Goal: Transaction & Acquisition: Purchase product/service

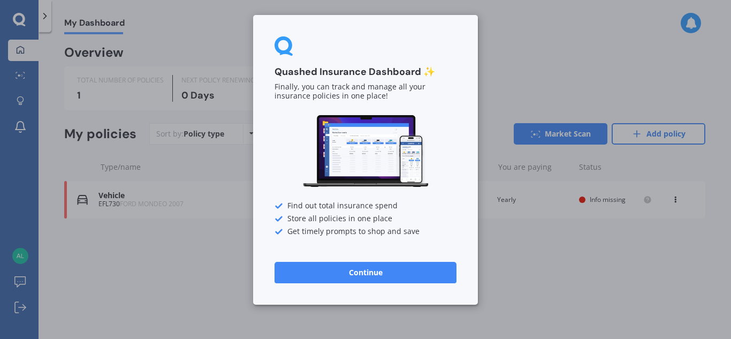
click at [395, 268] on button "Continue" at bounding box center [366, 272] width 182 height 21
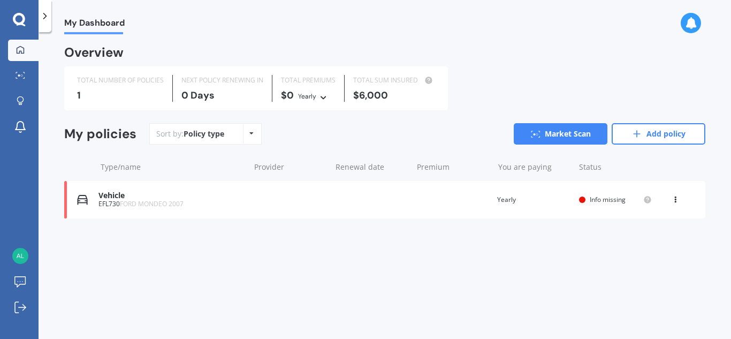
click at [607, 199] on span "Info missing" at bounding box center [608, 199] width 36 height 9
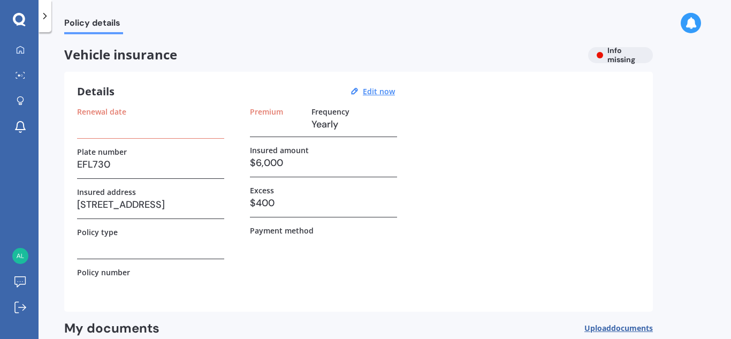
click at [43, 13] on icon at bounding box center [45, 16] width 11 height 11
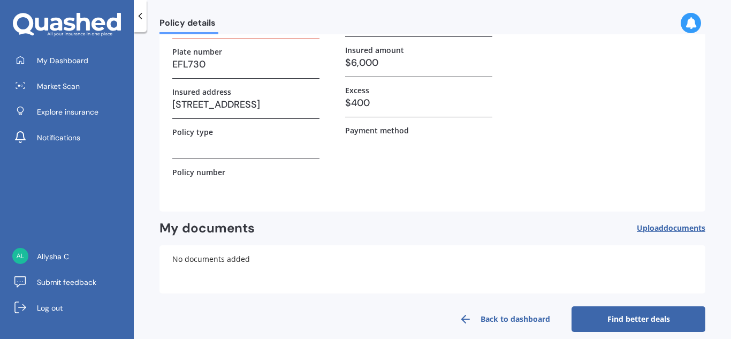
scroll to position [112, 0]
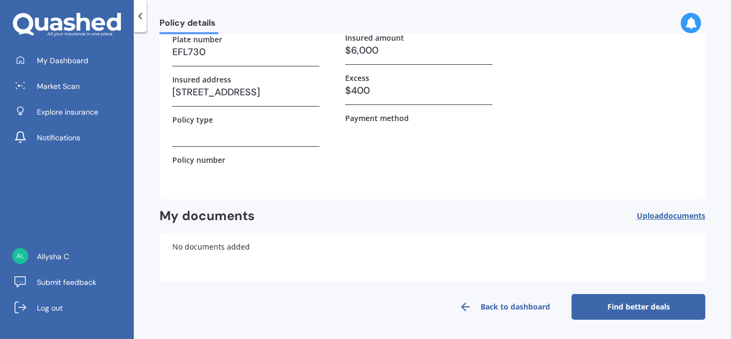
click at [473, 307] on link "Back to dashboard" at bounding box center [505, 307] width 134 height 26
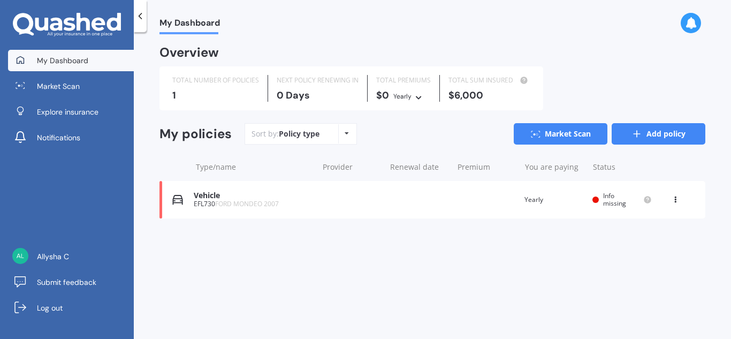
click at [655, 135] on link "Add policy" at bounding box center [659, 133] width 94 height 21
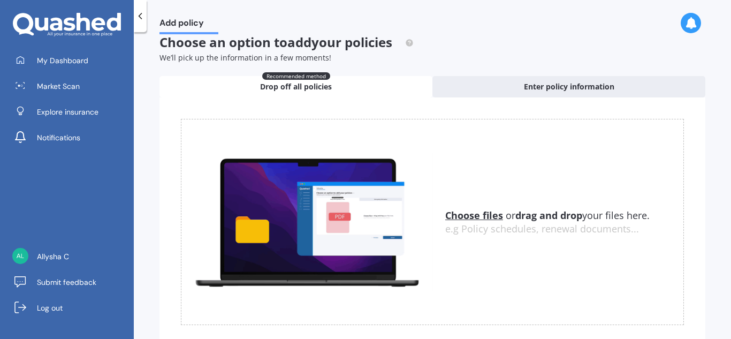
scroll to position [17, 0]
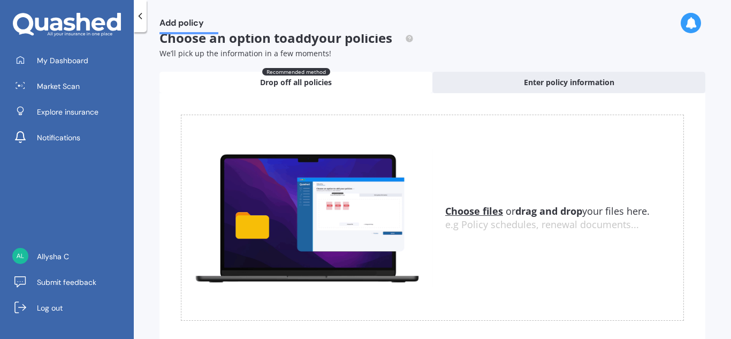
click at [286, 83] on span "Drop off all policies" at bounding box center [296, 82] width 72 height 11
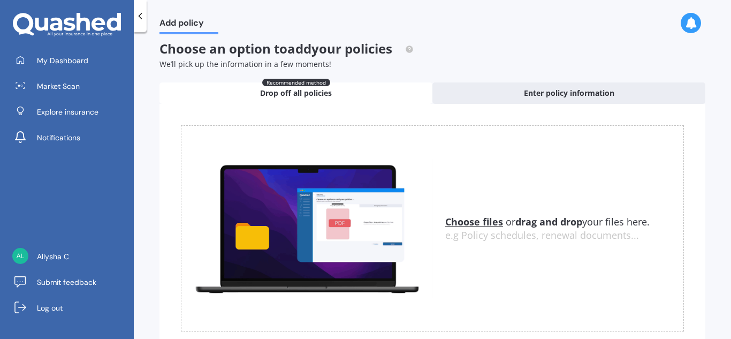
scroll to position [0, 0]
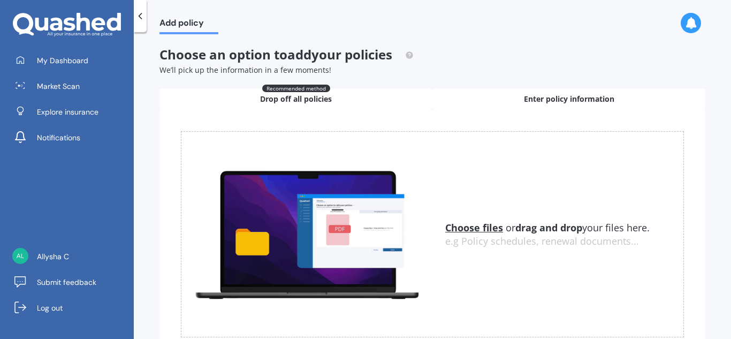
click at [576, 90] on div "Enter policy information" at bounding box center [569, 98] width 273 height 21
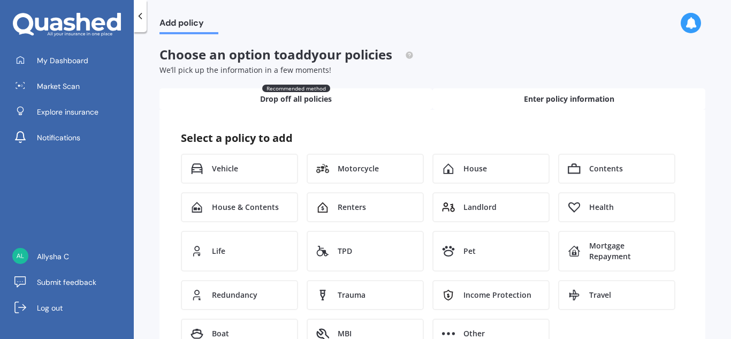
click at [299, 95] on span "Drop off all policies" at bounding box center [296, 99] width 72 height 11
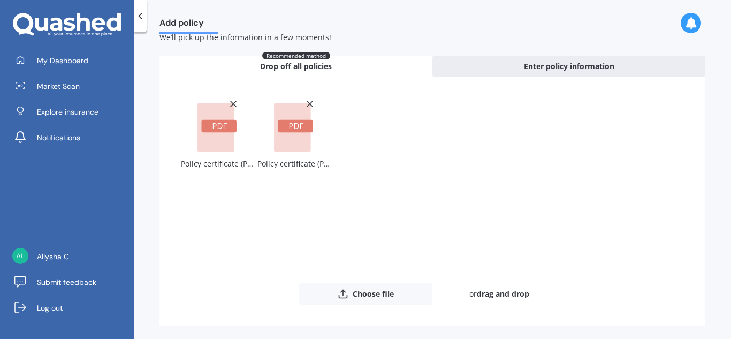
scroll to position [72, 0]
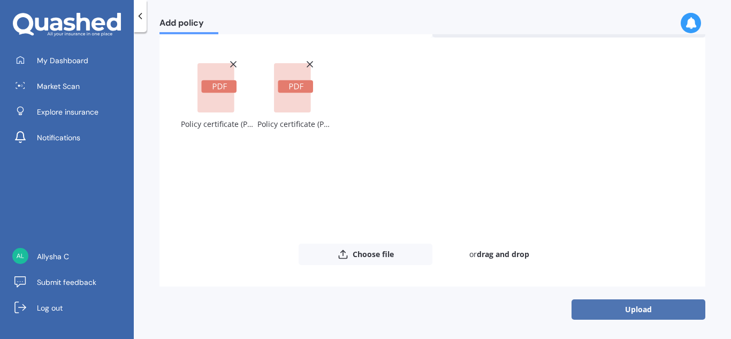
click at [637, 311] on button "Upload" at bounding box center [639, 309] width 134 height 20
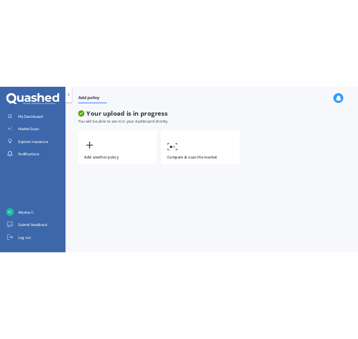
scroll to position [0, 0]
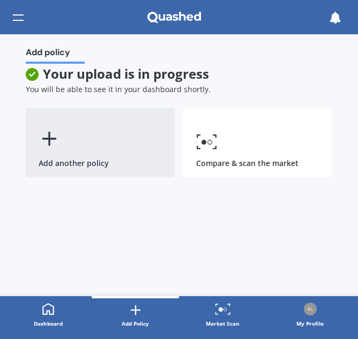
click at [47, 133] on icon at bounding box center [49, 138] width 21 height 21
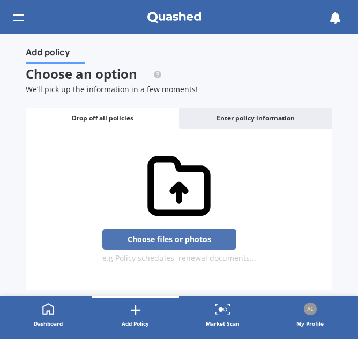
click at [170, 238] on button "Choose files or photos" at bounding box center [169, 239] width 134 height 20
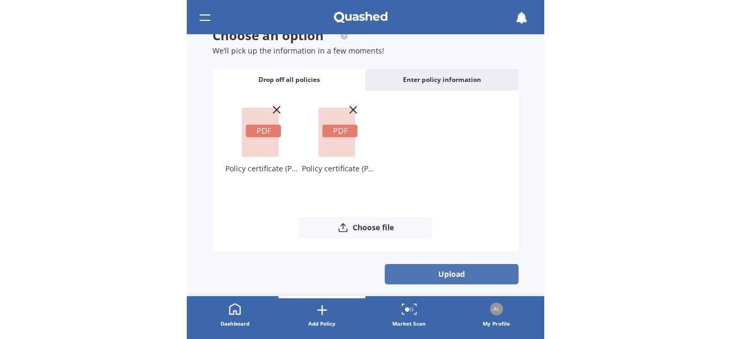
scroll to position [40, 0]
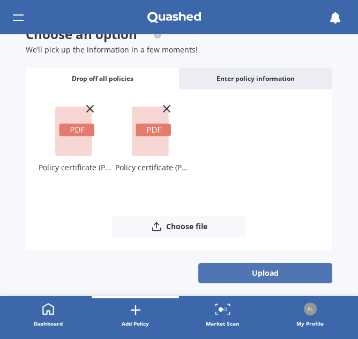
click at [264, 270] on button "Upload" at bounding box center [265, 273] width 134 height 20
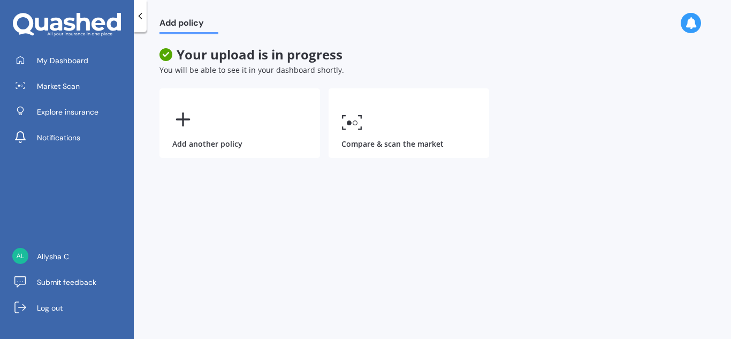
scroll to position [0, 0]
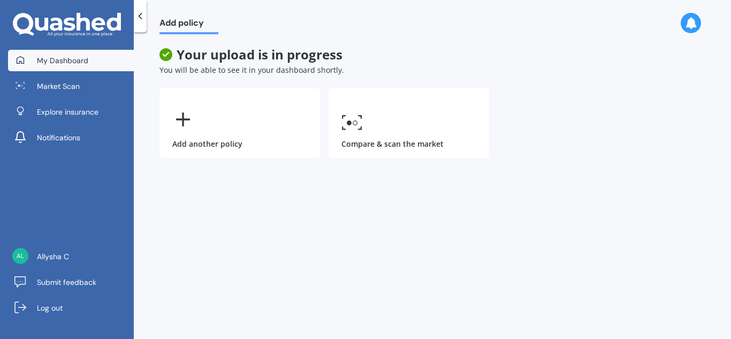
click at [67, 60] on span "My Dashboard" at bounding box center [62, 60] width 51 height 11
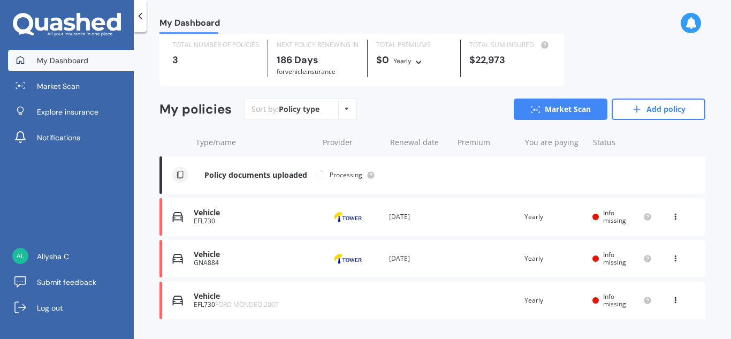
scroll to position [62, 0]
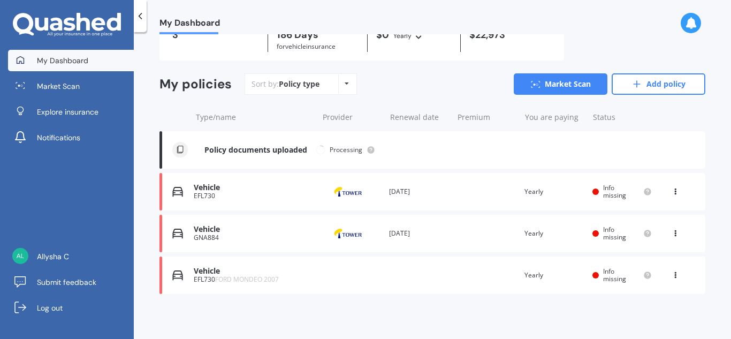
click at [672, 275] on icon at bounding box center [675, 273] width 7 height 6
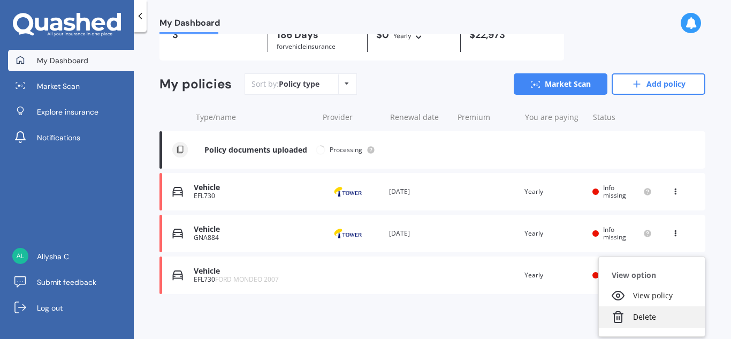
scroll to position [20, 0]
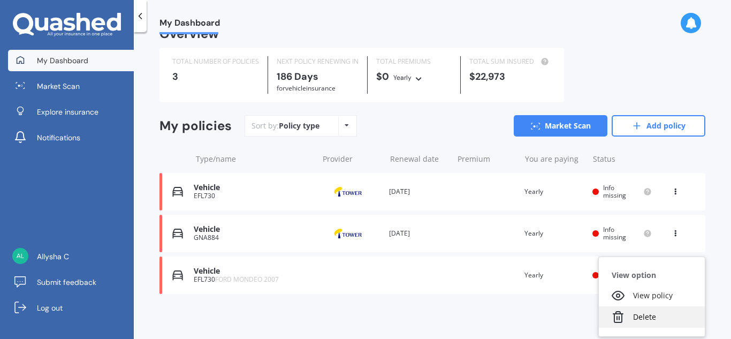
click at [644, 320] on div "Delete" at bounding box center [652, 316] width 106 height 21
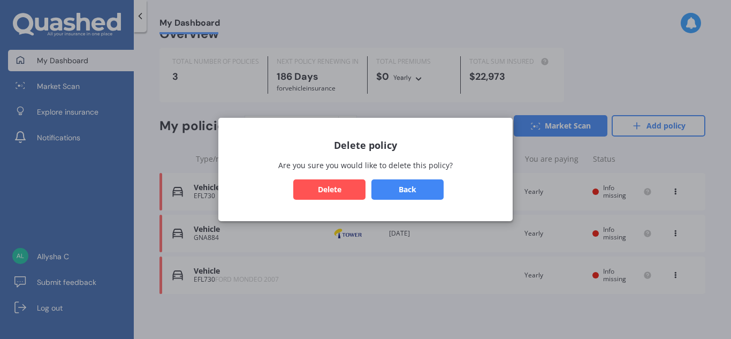
click at [356, 189] on button "Delete" at bounding box center [329, 189] width 72 height 20
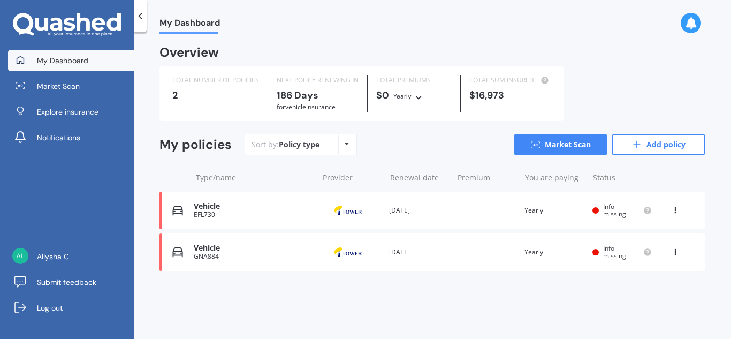
scroll to position [0, 0]
click at [600, 210] on div "Info missing" at bounding box center [622, 211] width 59 height 16
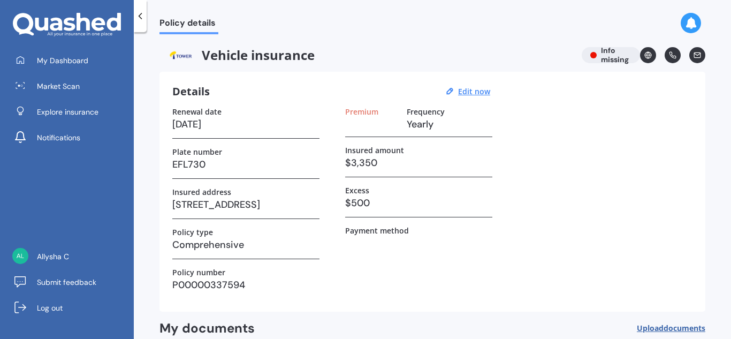
click at [143, 12] on icon at bounding box center [140, 16] width 11 height 11
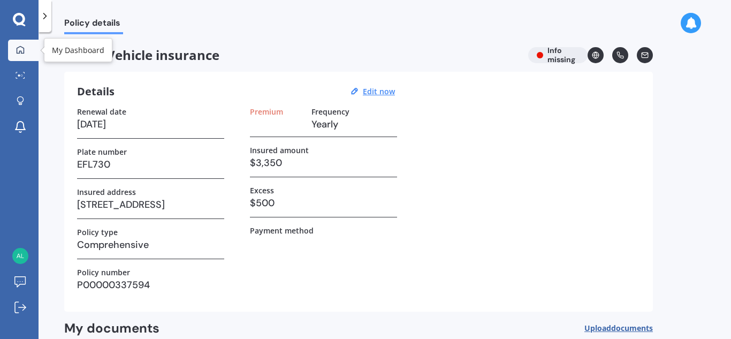
click at [22, 51] on icon at bounding box center [20, 50] width 9 height 9
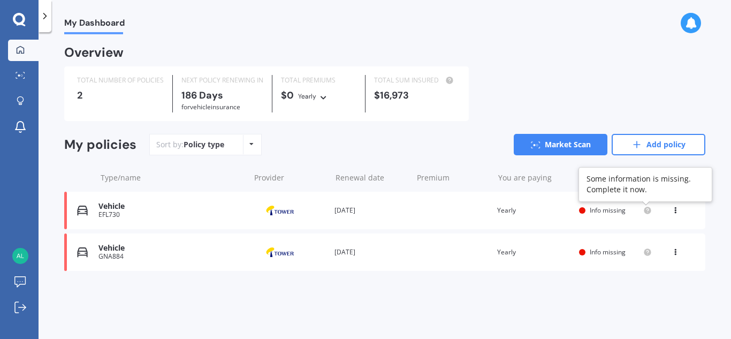
click at [648, 213] on circle at bounding box center [647, 210] width 7 height 7
click at [648, 209] on circle at bounding box center [647, 210] width 7 height 7
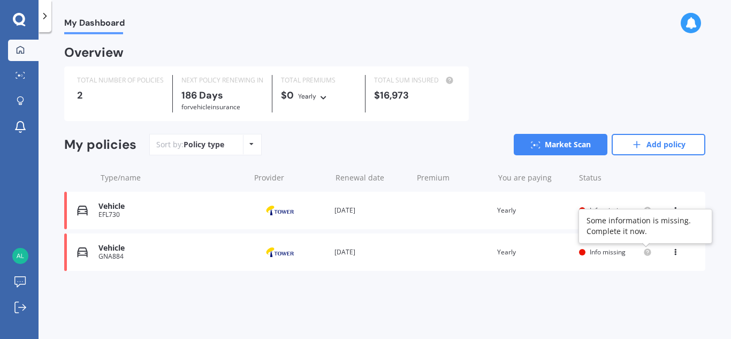
click at [647, 258] on div "Vehicle GNA884 Provider Renewal date 27 Jun 2026 Premium You are paying Yearly …" at bounding box center [384, 251] width 641 height 37
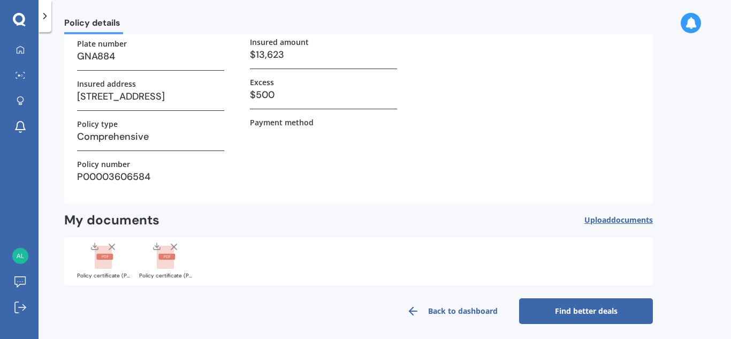
scroll to position [112, 0]
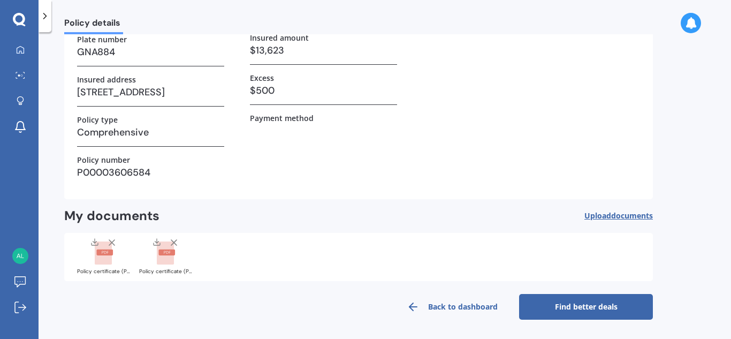
click at [591, 306] on link "Find better deals" at bounding box center [586, 307] width 134 height 26
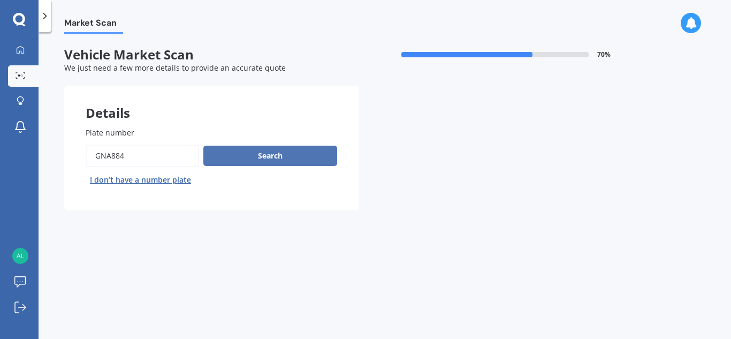
click at [274, 156] on button "Search" at bounding box center [270, 156] width 134 height 20
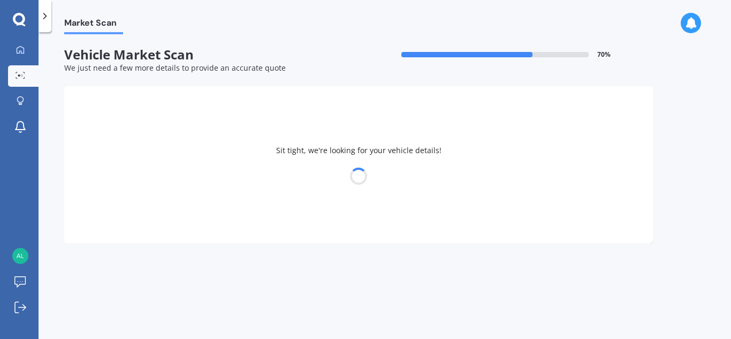
select select "FORD"
select select "TERRITORY"
select select "24"
select select "03"
select select "1995"
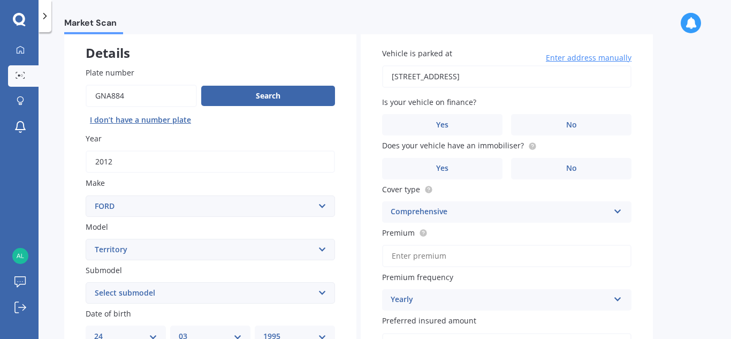
scroll to position [61, 0]
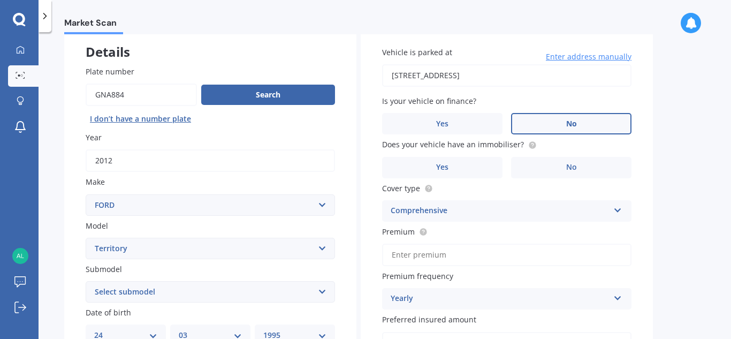
click at [542, 120] on label "No" at bounding box center [571, 123] width 120 height 21
click at [0, 0] on input "No" at bounding box center [0, 0] width 0 height 0
click at [570, 168] on span "No" at bounding box center [571, 167] width 11 height 9
click at [0, 0] on input "No" at bounding box center [0, 0] width 0 height 0
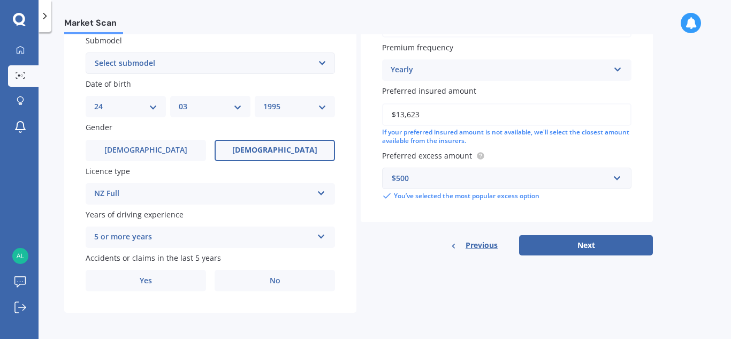
scroll to position [291, 0]
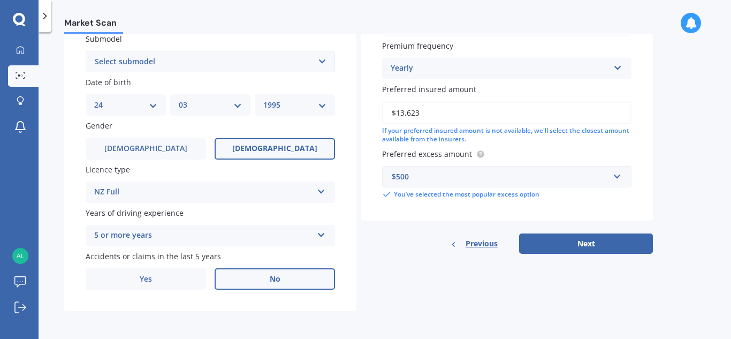
click at [261, 278] on label "No" at bounding box center [275, 278] width 120 height 21
click at [0, 0] on input "No" at bounding box center [0, 0] width 0 height 0
drag, startPoint x: 566, startPoint y: 245, endPoint x: 567, endPoint y: 251, distance: 6.6
click at [565, 245] on button "Next" at bounding box center [586, 243] width 134 height 20
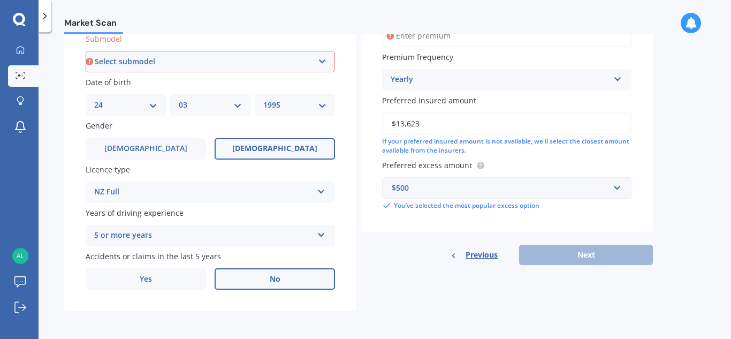
scroll to position [270, 0]
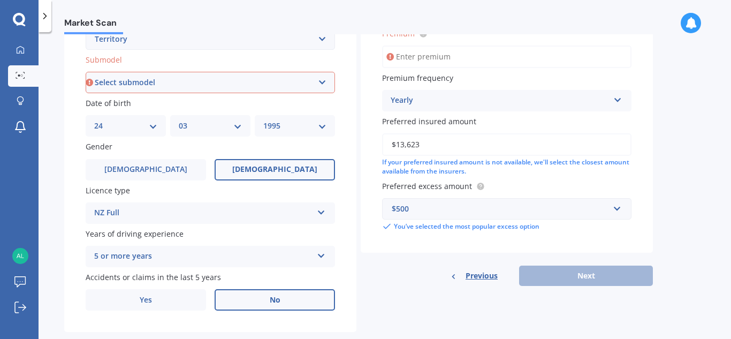
click at [293, 77] on select "Select submodel Ghia 4.0 Litre Turbo Petrol AWD Ghia non-turbo AWD Titanium 2.7…" at bounding box center [210, 82] width 249 height 21
select select "TITANIUM 2.7L V6 TURBO DIESEL"
click at [86, 72] on select "Select submodel Ghia 4.0 Litre Turbo Petrol AWD Ghia non-turbo AWD Titanium 2.7…" at bounding box center [210, 82] width 249 height 21
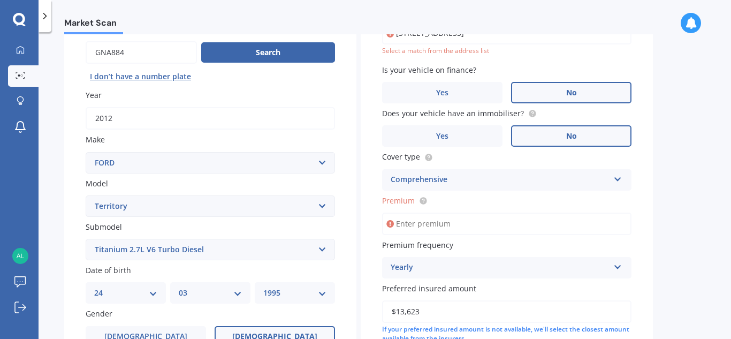
scroll to position [73, 0]
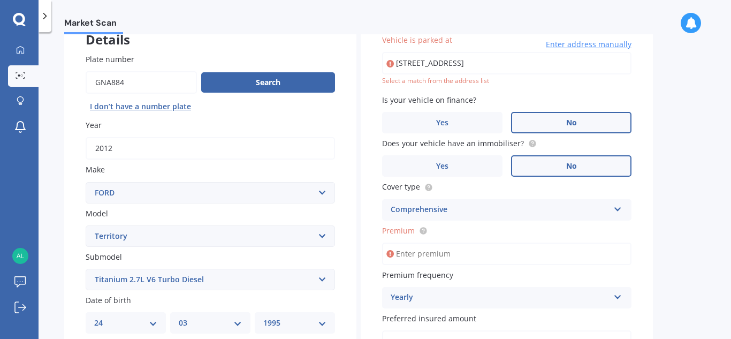
type input "717 Upper Kokatahi Road, Kokatahi 7881"
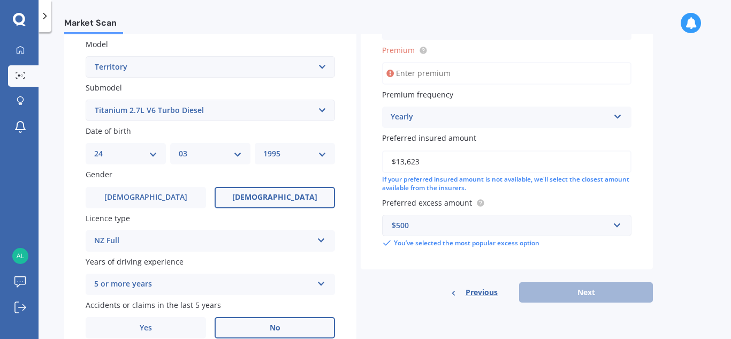
scroll to position [247, 0]
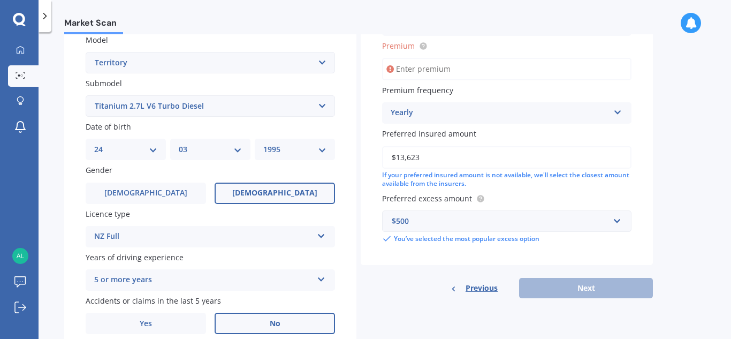
click at [409, 72] on input "Premium" at bounding box center [506, 69] width 249 height 22
click at [456, 71] on input "Premium" at bounding box center [506, 69] width 249 height 22
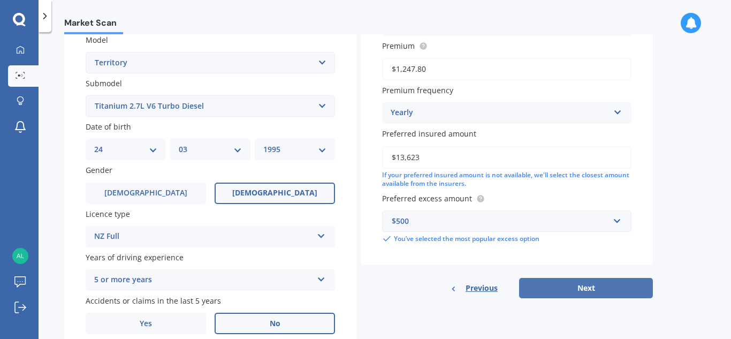
type input "$1,247.80"
click at [595, 287] on button "Next" at bounding box center [586, 288] width 134 height 20
select select "24"
select select "03"
select select "1995"
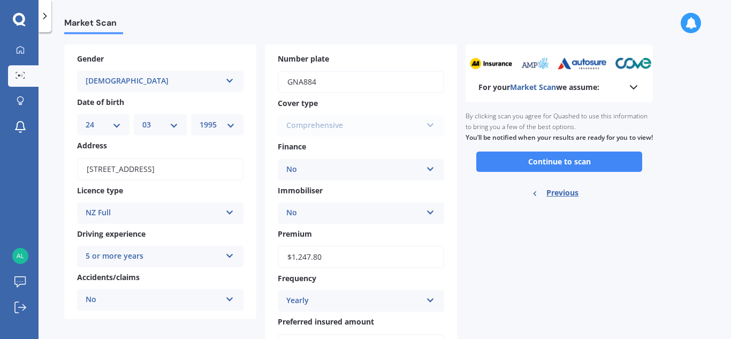
scroll to position [0, 0]
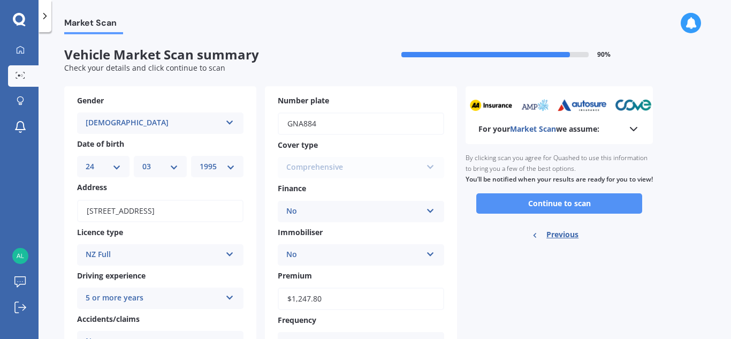
click at [570, 214] on button "Continue to scan" at bounding box center [559, 203] width 166 height 20
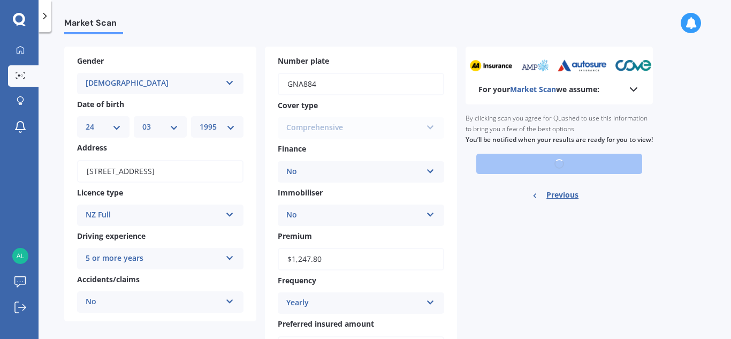
scroll to position [124, 0]
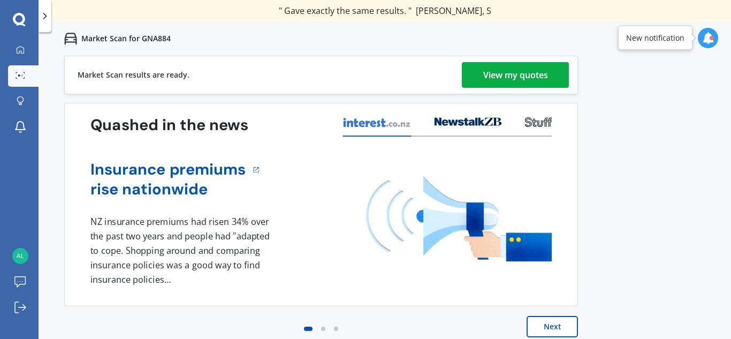
click at [528, 76] on div "View my quotes" at bounding box center [515, 75] width 65 height 26
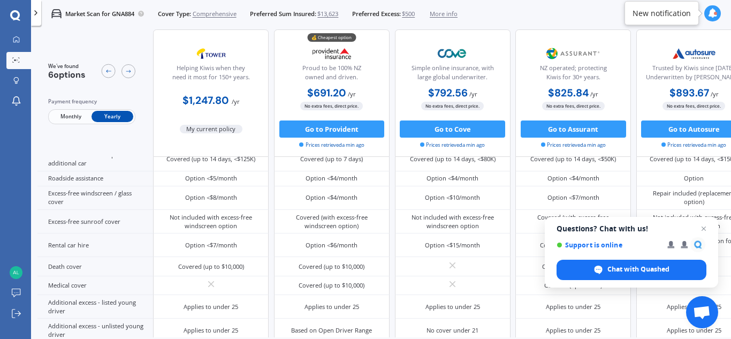
scroll to position [349, 0]
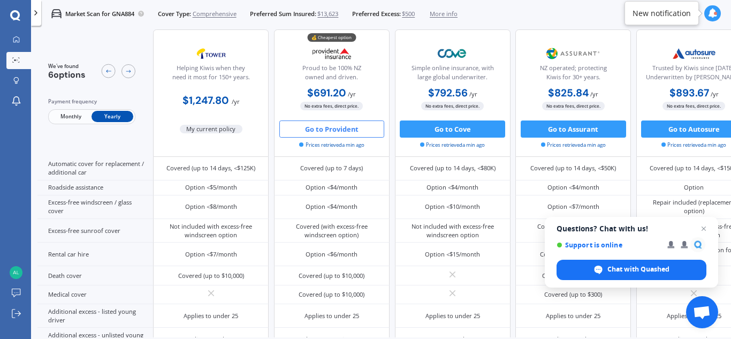
click at [334, 129] on button "Go to Provident" at bounding box center [331, 128] width 105 height 17
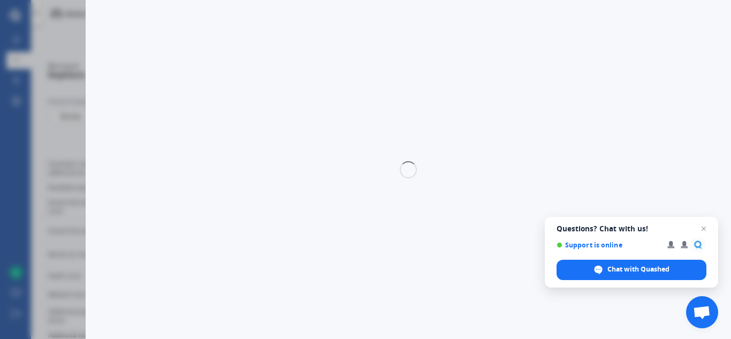
select select "full"
select select "717 Upper Kokatahi Road, Kokatahi 7881"
select select "FORD"
select select "TERRITORY"
select select "NO"
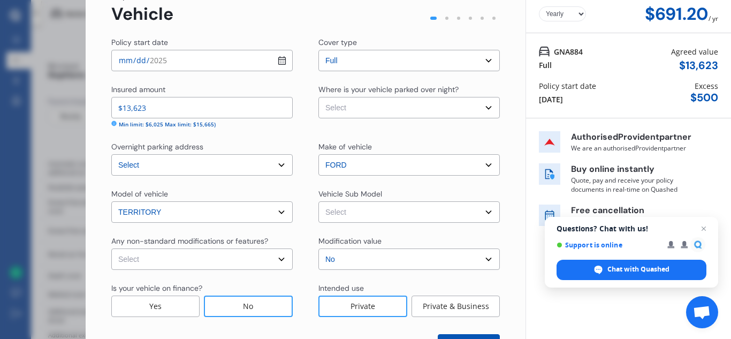
scroll to position [18, 0]
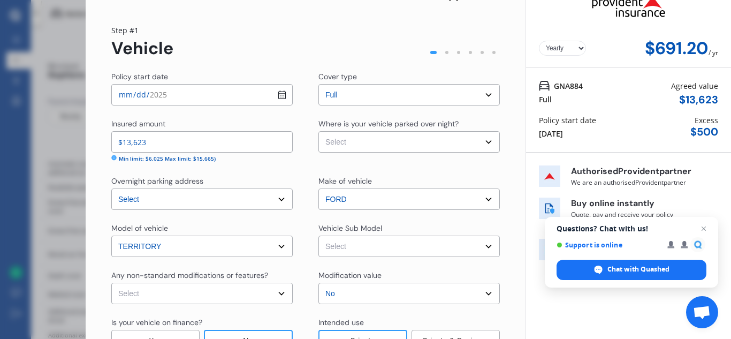
click at [384, 140] on select "Select Garage (fully enclosed) Off Street Parking Other" at bounding box center [409, 141] width 181 height 21
select select "GARAGE"
click at [319, 131] on select "Select Garage (fully enclosed) Off Street Parking Other" at bounding box center [409, 141] width 181 height 21
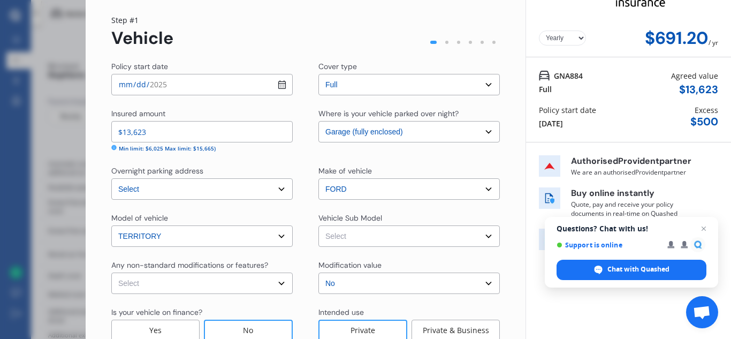
scroll to position [29, 0]
click at [546, 36] on select "Yearly Monthly" at bounding box center [562, 37] width 47 height 15
select select "Monthly"
click at [539, 30] on select "Yearly Monthly" at bounding box center [562, 37] width 47 height 15
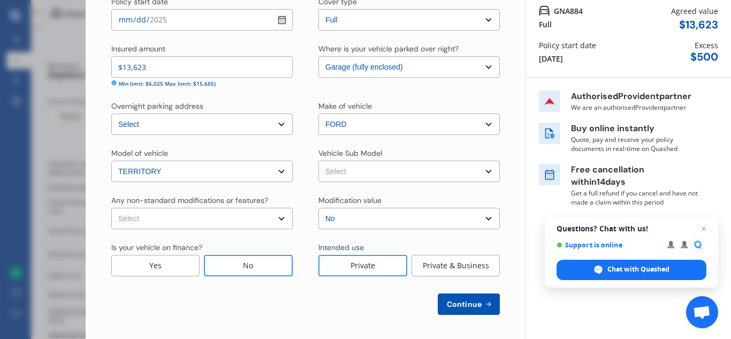
scroll to position [95, 0]
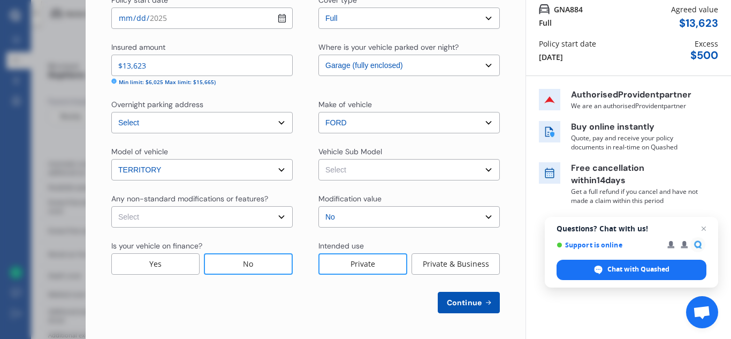
click at [51, 165] on div "Disconnect Connected Minimise Yearly Monthly $69.13 / mo Step # 1 Vehicle Polic…" at bounding box center [365, 169] width 731 height 339
click at [702, 225] on span "Open chat" at bounding box center [704, 228] width 13 height 13
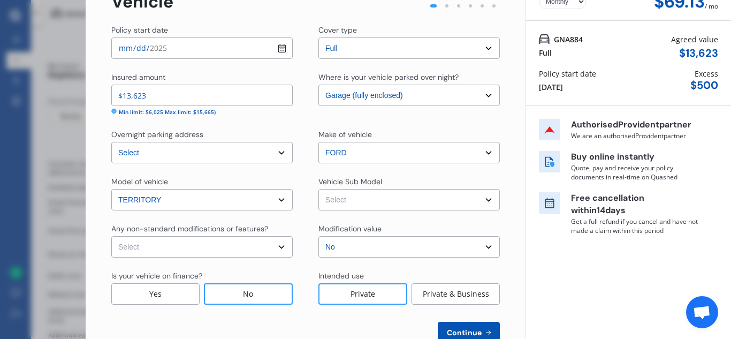
scroll to position [0, 0]
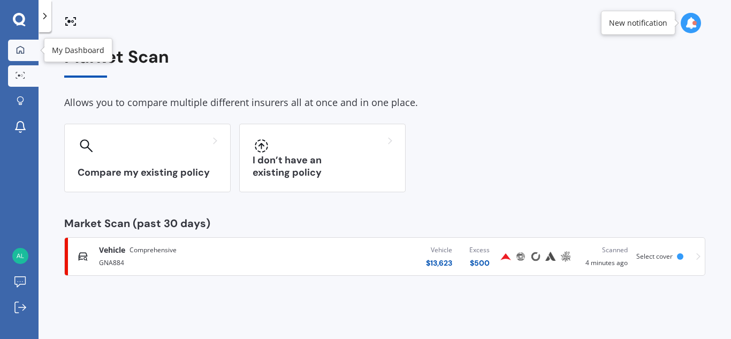
click at [19, 47] on icon at bounding box center [20, 50] width 9 height 9
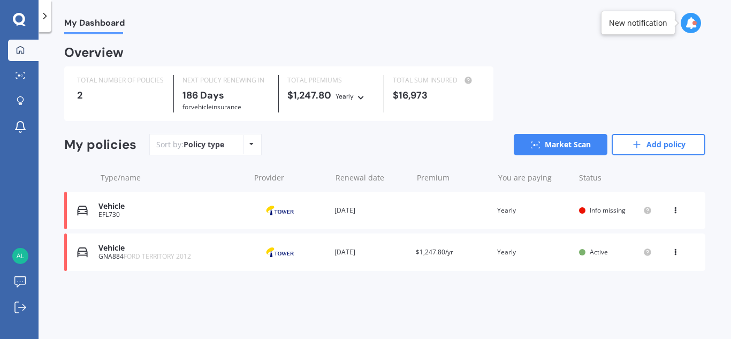
click at [605, 210] on span "Info missing" at bounding box center [608, 210] width 36 height 9
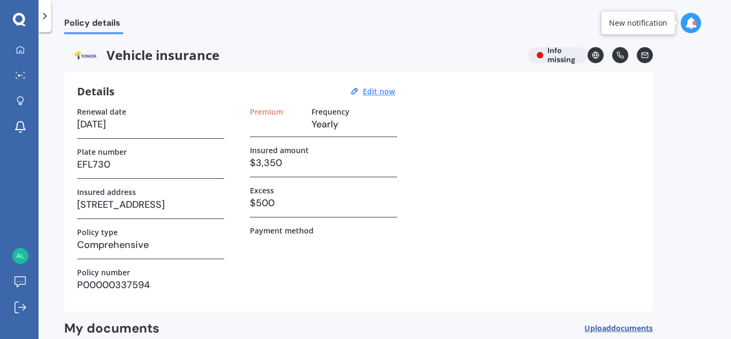
click at [261, 112] on label "Premium" at bounding box center [266, 111] width 33 height 9
click at [266, 130] on h3 at bounding box center [276, 124] width 53 height 16
drag, startPoint x: 253, startPoint y: 145, endPoint x: 255, endPoint y: 138, distance: 6.8
click at [253, 143] on div "Premium Frequency Yearly Insured amount $3,350 Excess $500 Payment method" at bounding box center [323, 203] width 147 height 192
click at [264, 119] on h3 at bounding box center [276, 124] width 53 height 16
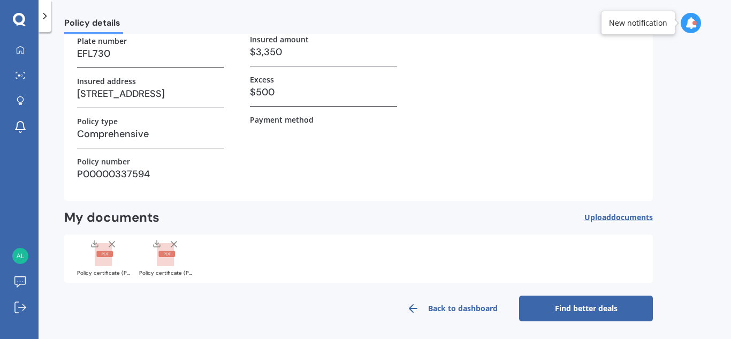
scroll to position [112, 0]
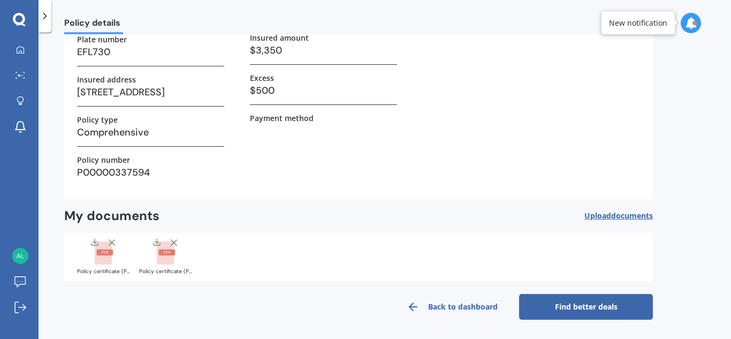
click at [567, 305] on link "Find better deals" at bounding box center [586, 307] width 134 height 26
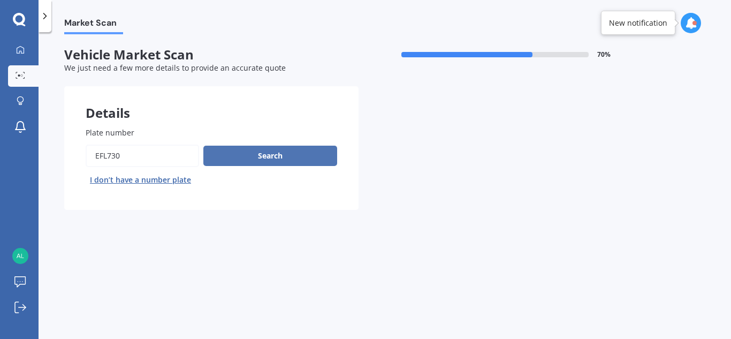
click at [275, 156] on button "Search" at bounding box center [270, 156] width 134 height 20
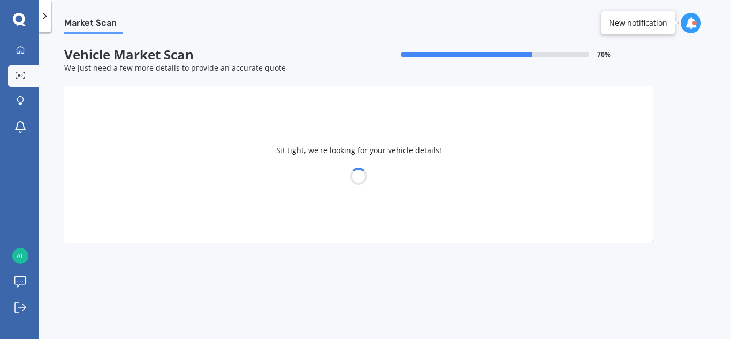
select select "FORD"
select select "MONDEO"
select select "24"
select select "03"
select select "1995"
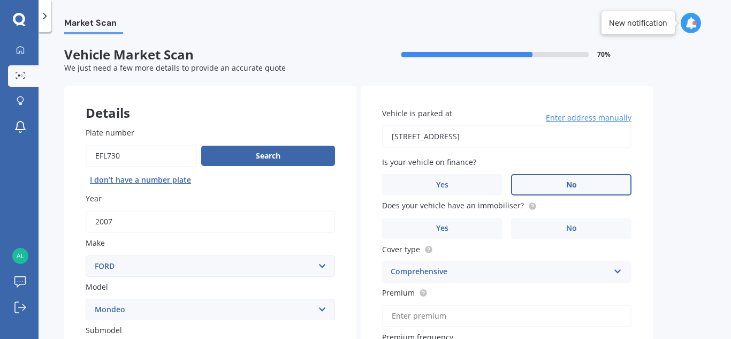
click at [542, 188] on label "No" at bounding box center [571, 184] width 120 height 21
click at [0, 0] on input "No" at bounding box center [0, 0] width 0 height 0
click at [565, 226] on label "No" at bounding box center [571, 228] width 120 height 21
click at [0, 0] on input "No" at bounding box center [0, 0] width 0 height 0
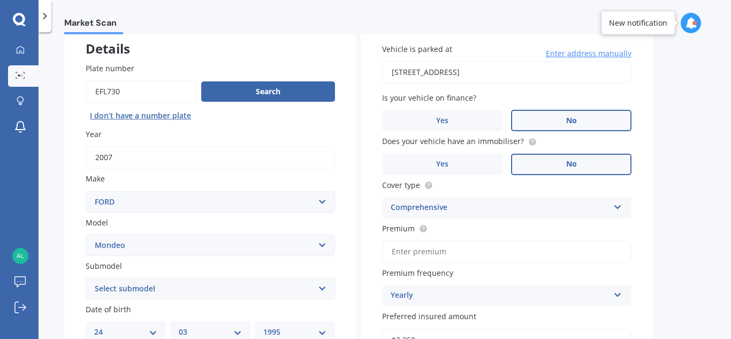
scroll to position [65, 0]
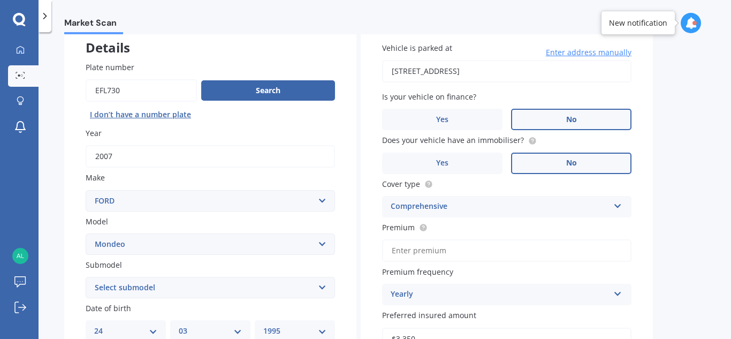
click at [436, 249] on input "Premium" at bounding box center [506, 250] width 249 height 22
type input "$641.98"
click at [287, 283] on select "Select submodel (All other) 2.0 Litre 2.3 Litre 2.3 Litre Zetec 3.0 Litre V6 Am…" at bounding box center [210, 287] width 249 height 21
select select "2.3 LITRE"
click at [86, 277] on select "Select submodel (All other) 2.0 Litre 2.3 Litre 2.3 Litre Zetec 3.0 Litre V6 Am…" at bounding box center [210, 287] width 249 height 21
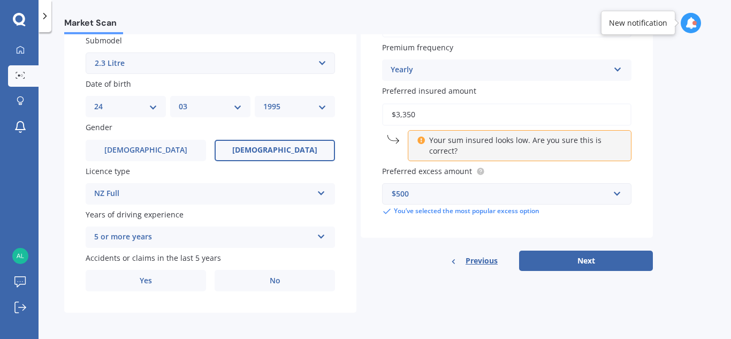
scroll to position [291, 0]
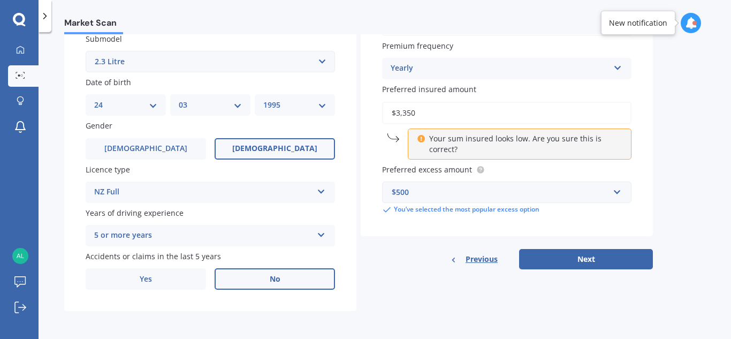
click at [245, 274] on label "No" at bounding box center [275, 278] width 120 height 21
click at [0, 0] on input "No" at bounding box center [0, 0] width 0 height 0
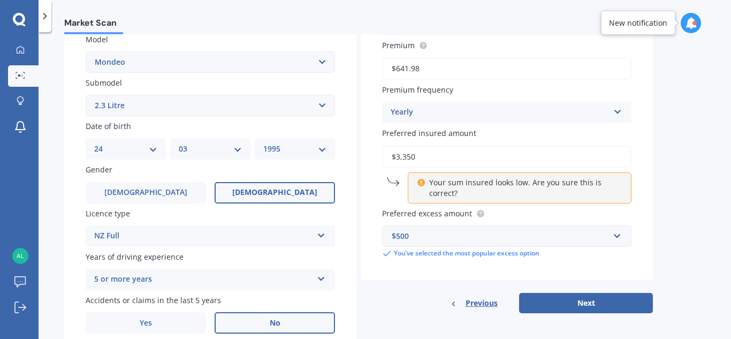
scroll to position [251, 0]
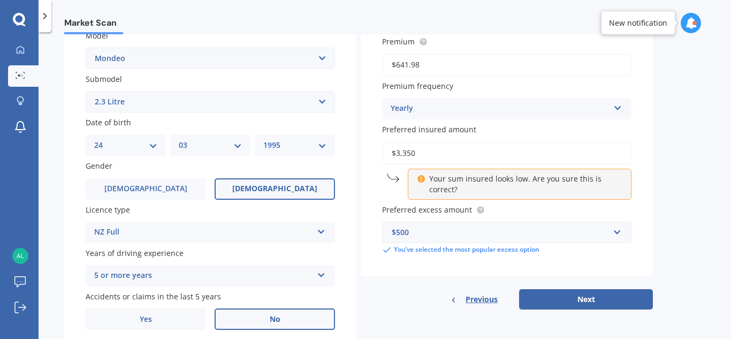
click at [585, 297] on button "Next" at bounding box center [586, 299] width 134 height 20
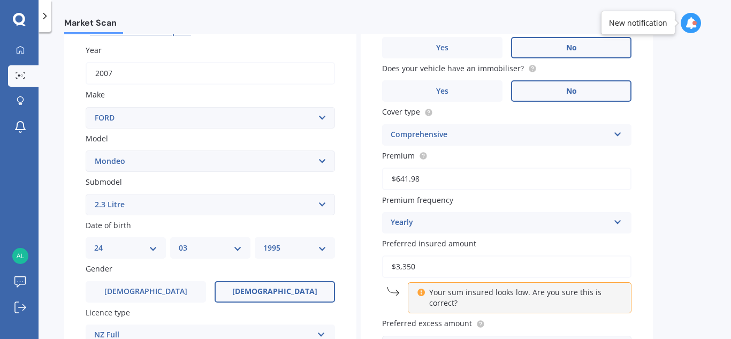
scroll to position [73, 0]
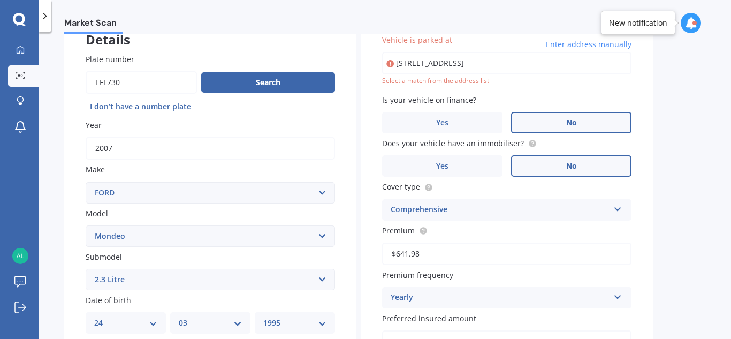
type input "717 Upper Kokatahi Road, Kokatahi 7881"
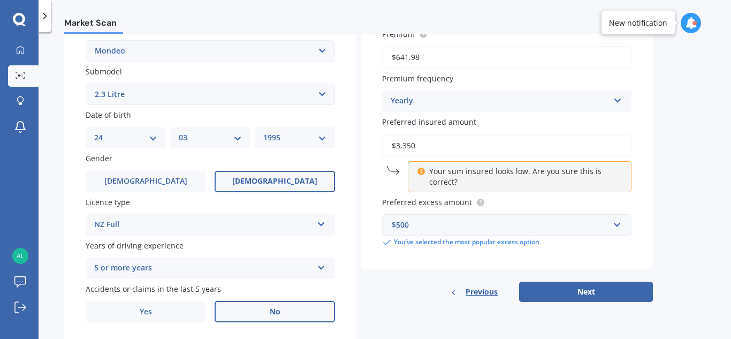
scroll to position [287, 0]
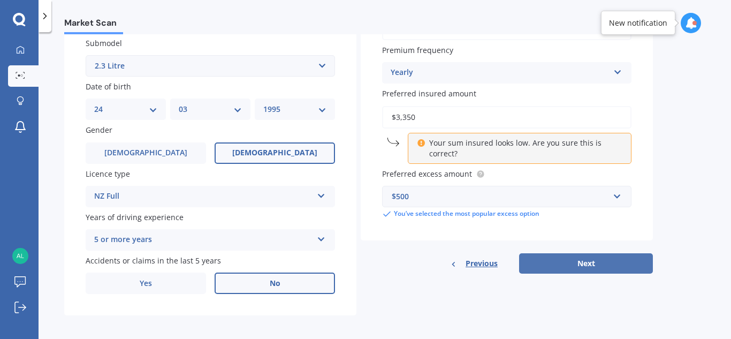
click at [578, 259] on button "Next" at bounding box center [586, 263] width 134 height 20
select select "24"
select select "03"
select select "1995"
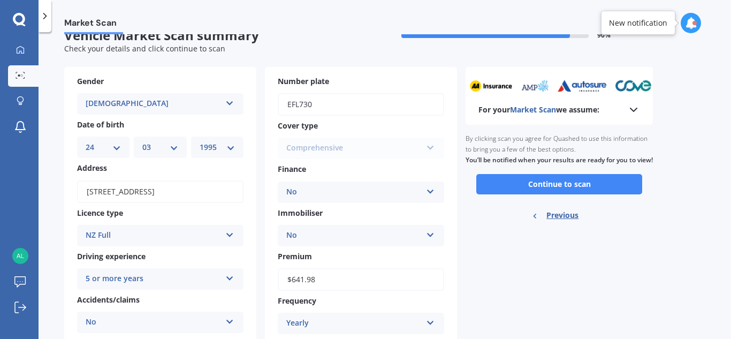
scroll to position [0, 0]
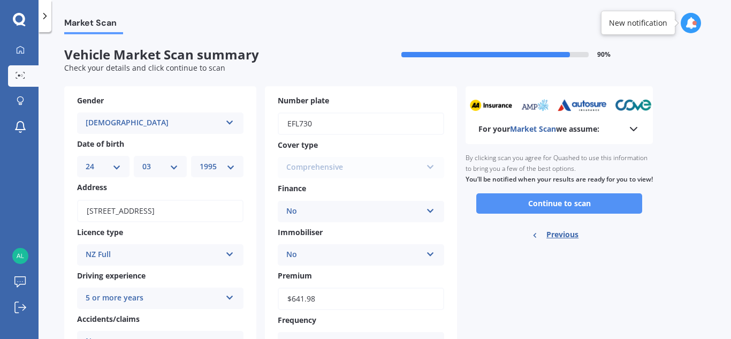
click at [553, 213] on button "Continue to scan" at bounding box center [559, 203] width 166 height 20
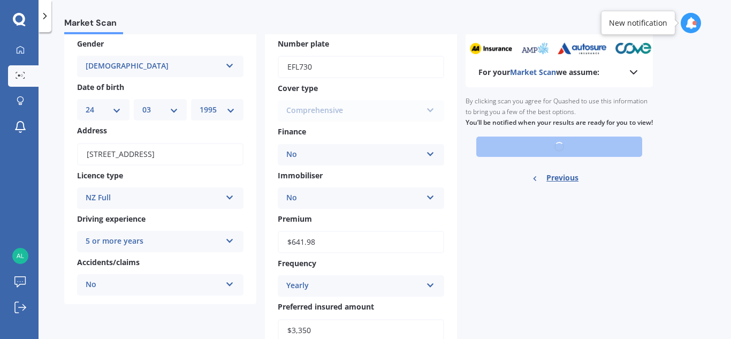
scroll to position [82, 0]
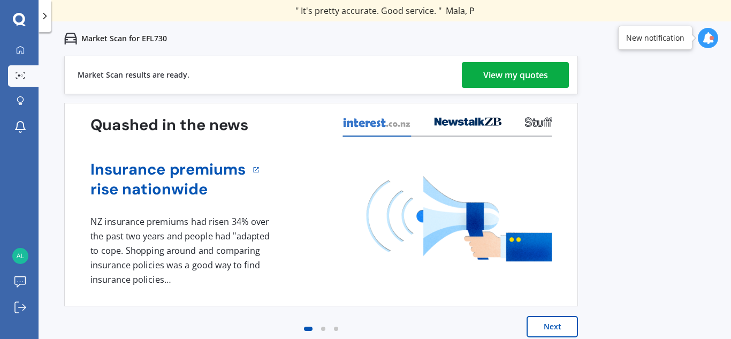
click at [479, 74] on link "View my quotes" at bounding box center [515, 75] width 107 height 26
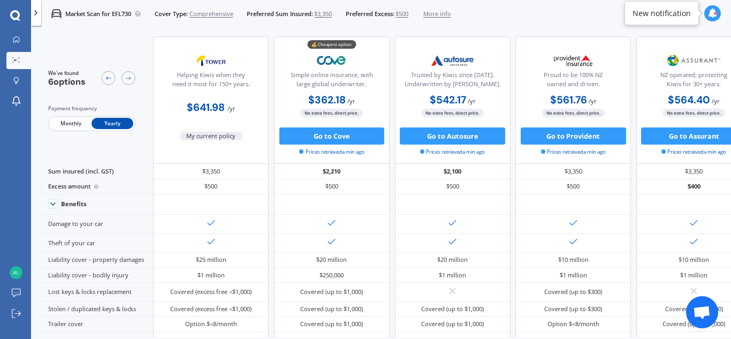
click at [74, 123] on span "Monthly" at bounding box center [71, 123] width 42 height 11
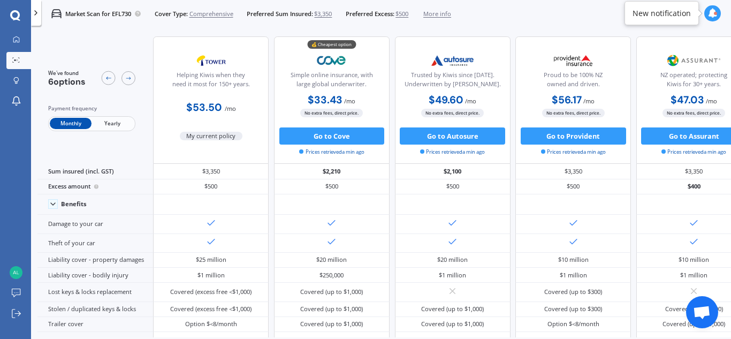
click at [441, 13] on span "More info" at bounding box center [437, 14] width 28 height 9
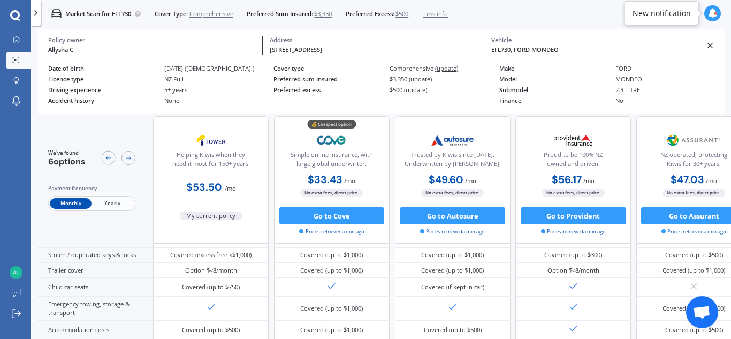
scroll to position [191, 0]
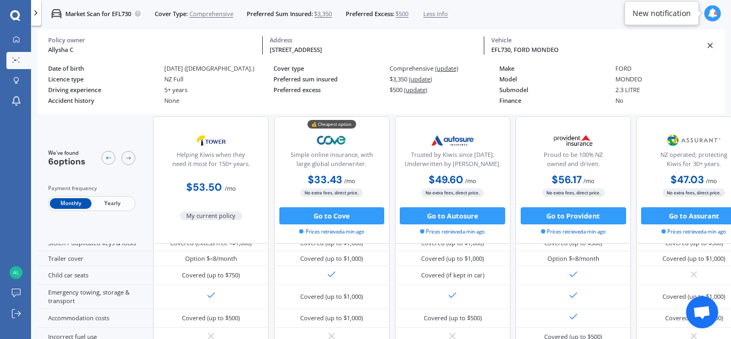
click at [195, 90] on div "5+ years" at bounding box center [218, 89] width 109 height 7
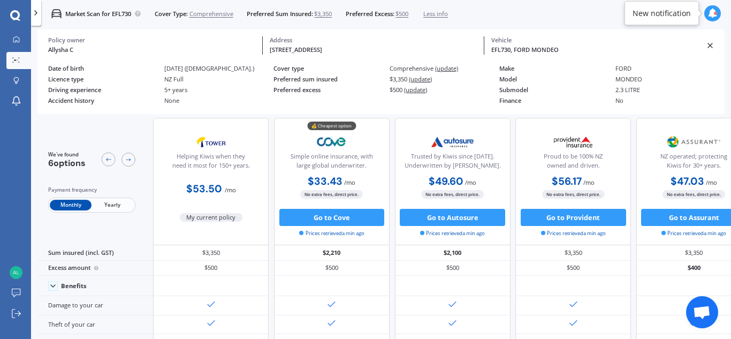
scroll to position [0, 0]
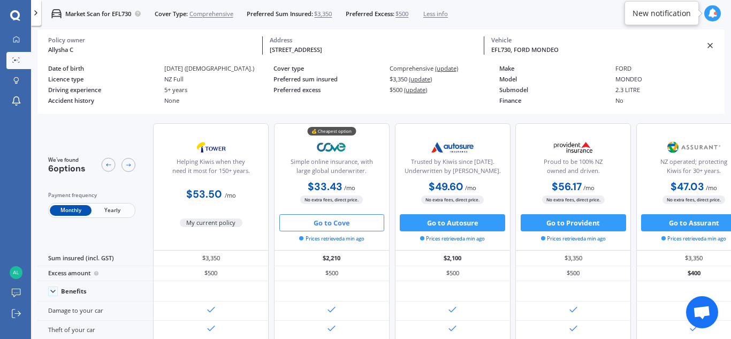
click at [331, 222] on button "Go to Cove" at bounding box center [331, 222] width 105 height 17
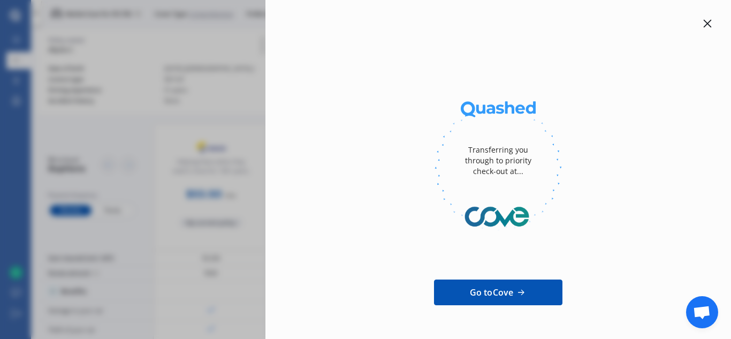
click at [216, 171] on div "Transferring you through to priority check-out at... Go to Cove Trusted & loved…" at bounding box center [365, 169] width 731 height 339
drag, startPoint x: 702, startPoint y: 24, endPoint x: 695, endPoint y: 29, distance: 9.2
click at [704, 24] on icon at bounding box center [708, 24] width 8 height 8
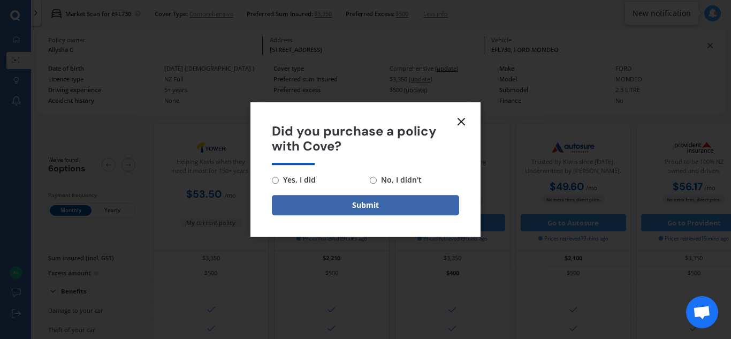
click at [379, 180] on span "No, I didn't" at bounding box center [399, 179] width 45 height 13
click at [377, 180] on input "No, I didn't" at bounding box center [373, 180] width 7 height 7
radio input "true"
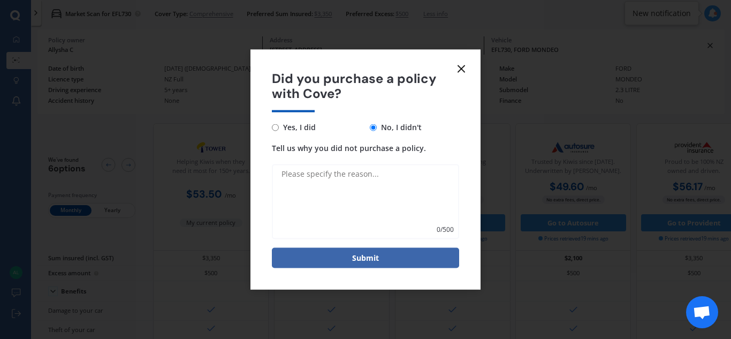
click at [344, 198] on textarea "Tell us why you did not purchase a policy." at bounding box center [365, 201] width 187 height 75
type textarea "becaue"
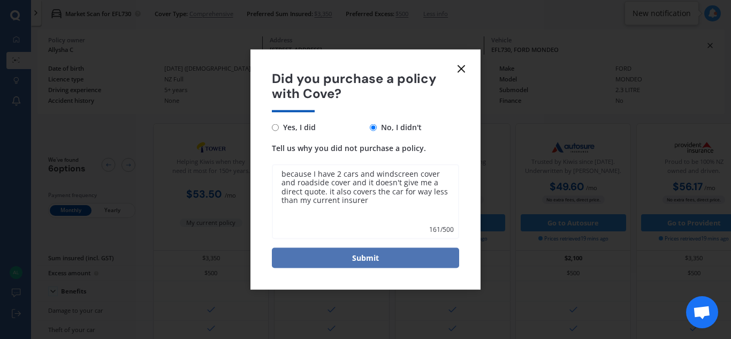
type textarea "because I have 2 cars and windscreen cover and roadside cover and it doesn't gi…"
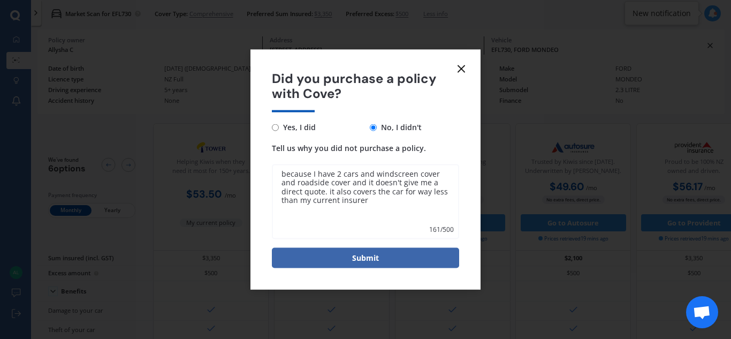
click at [441, 252] on button "Submit" at bounding box center [365, 258] width 187 height 20
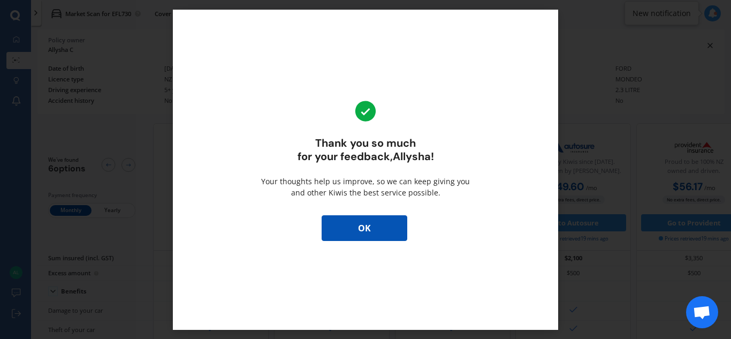
click at [366, 226] on button "OK" at bounding box center [365, 228] width 86 height 26
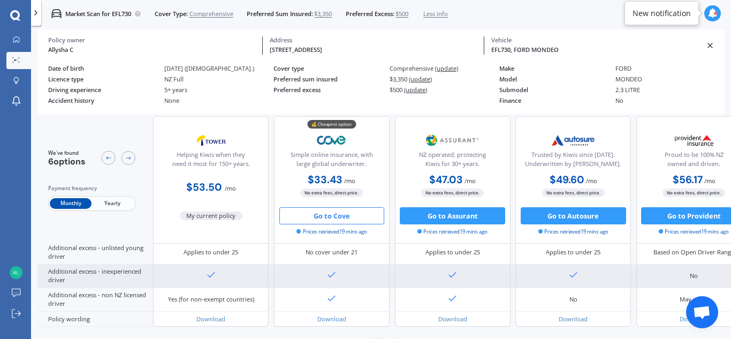
scroll to position [574, 0]
